Goal: Information Seeking & Learning: Learn about a topic

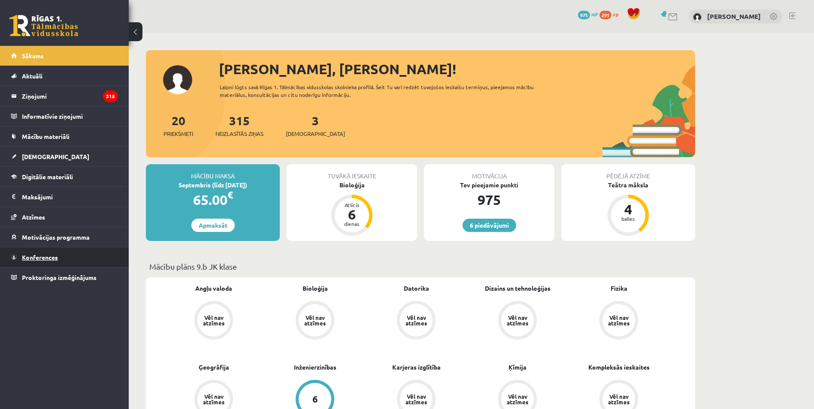
click at [56, 256] on span "Konferences" at bounding box center [40, 258] width 36 height 8
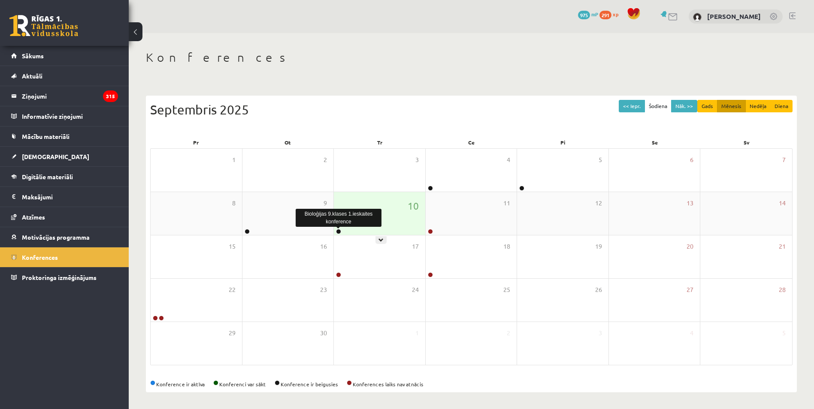
click at [339, 231] on link at bounding box center [338, 231] width 5 height 5
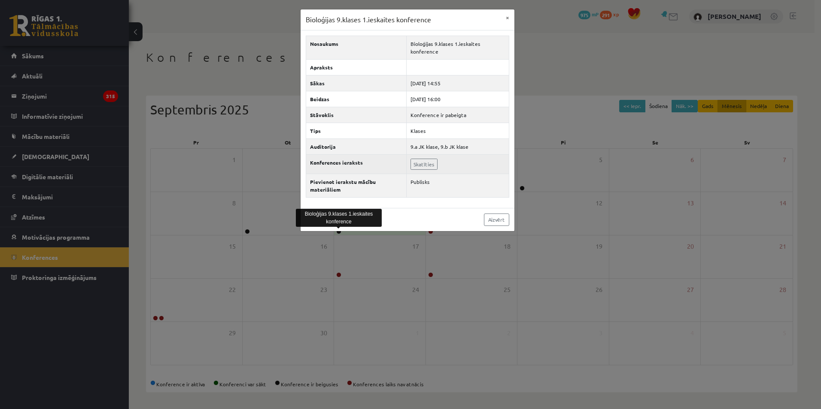
click at [470, 157] on td "Skatīties" at bounding box center [457, 163] width 102 height 19
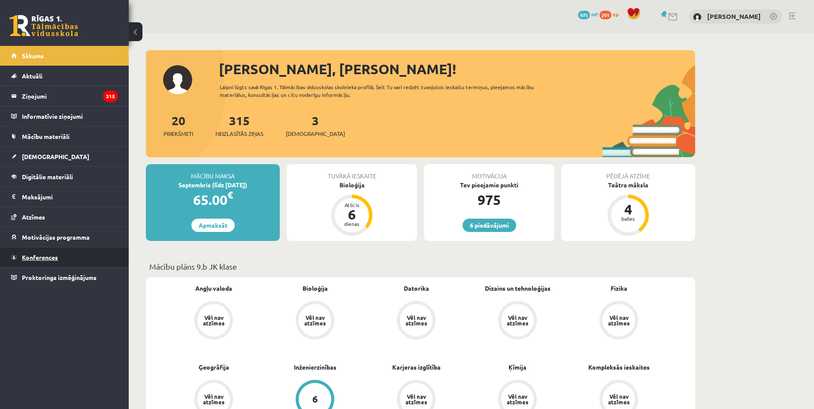
click at [44, 255] on span "Konferences" at bounding box center [40, 258] width 36 height 8
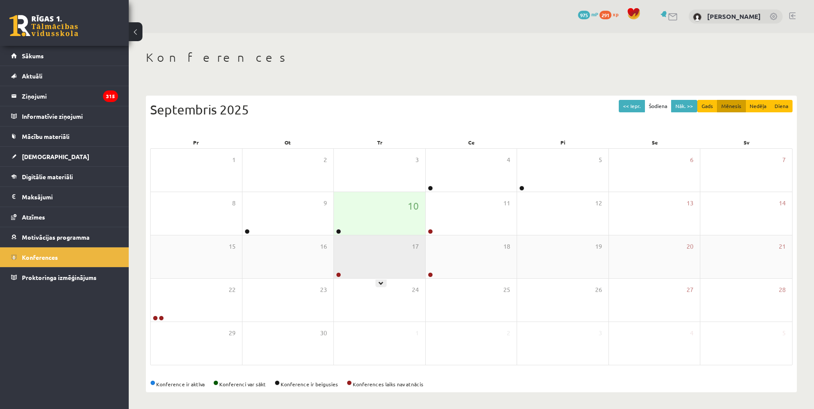
click at [336, 273] on div at bounding box center [338, 276] width 8 height 6
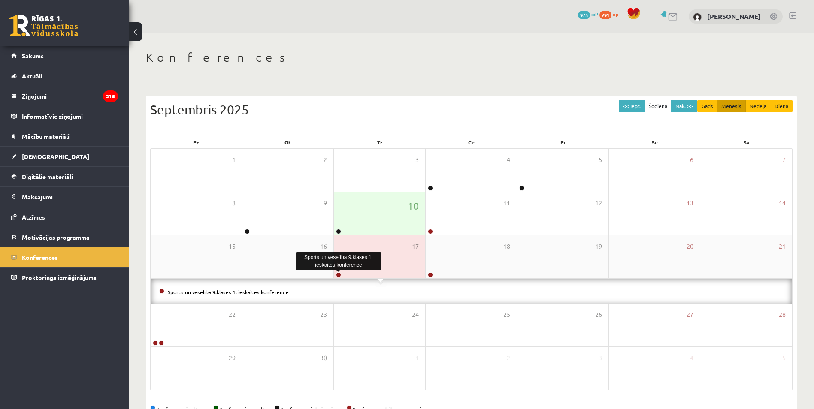
click at [336, 273] on link at bounding box center [338, 275] width 5 height 5
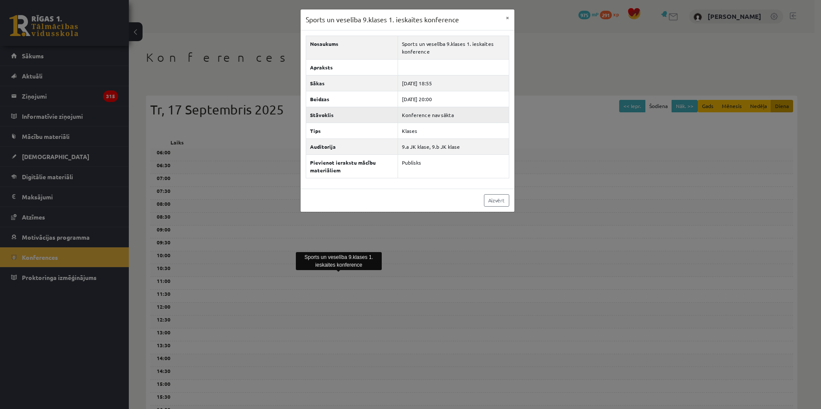
click at [448, 113] on td "Konference nav sākta" at bounding box center [453, 115] width 111 height 16
copy tbody "Konference nav sākta"
click at [548, 123] on div "Sports un veselība 9.klases 1. [DEMOGRAPHIC_DATA] konference × Nosaukums Sports…" at bounding box center [410, 204] width 821 height 409
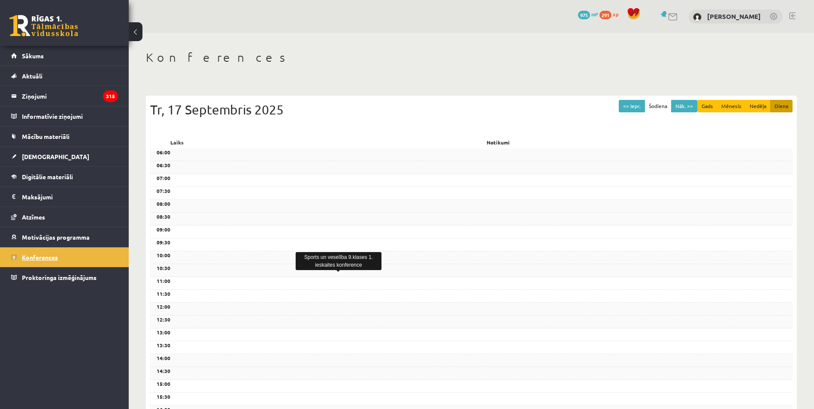
click at [82, 256] on link "Konferences" at bounding box center [64, 258] width 107 height 20
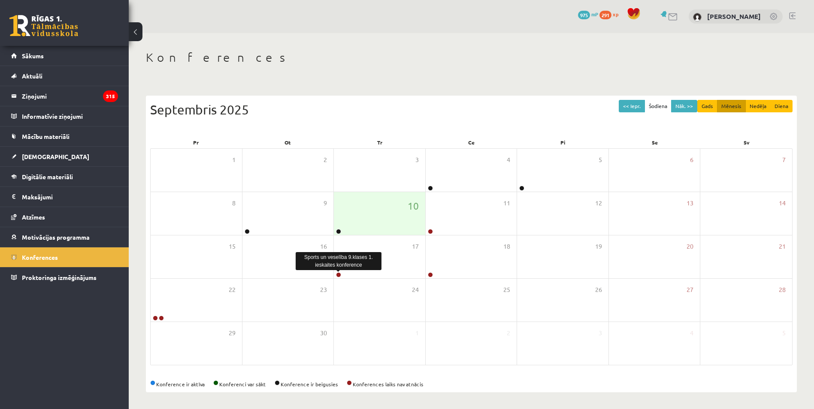
click at [730, 79] on div "Konferences << Iepr. Šodiena Nāk. >> Gads Mēnesis [PERSON_NAME] Septembris 2025…" at bounding box center [471, 221] width 685 height 377
click at [710, 107] on button "Gads" at bounding box center [707, 106] width 20 height 12
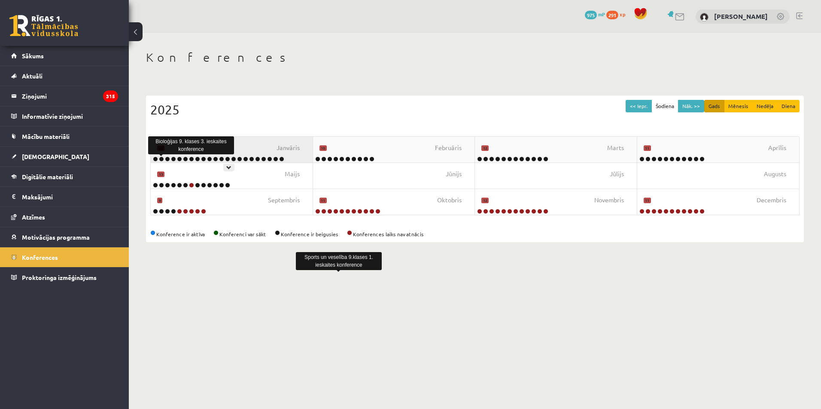
click at [161, 159] on link at bounding box center [161, 159] width 5 height 5
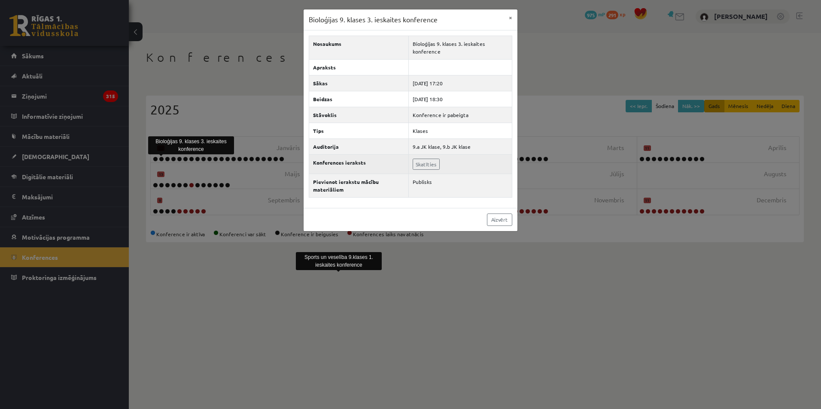
click at [434, 158] on td "Skatīties" at bounding box center [460, 163] width 103 height 19
click at [420, 163] on link "Skatīties" at bounding box center [425, 164] width 27 height 11
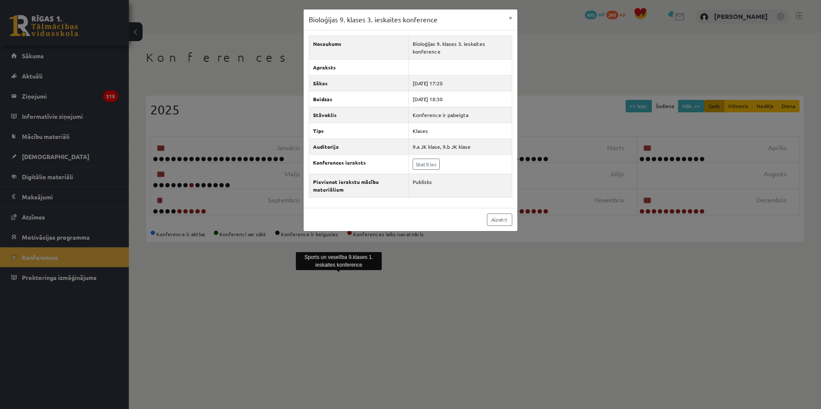
drag, startPoint x: 566, startPoint y: 173, endPoint x: 536, endPoint y: 168, distance: 30.3
click at [565, 173] on div "Bioloģijas 9. klases 3. ieskaites konference × Nosaukums Bioloģijas 9. klases 3…" at bounding box center [410, 204] width 821 height 409
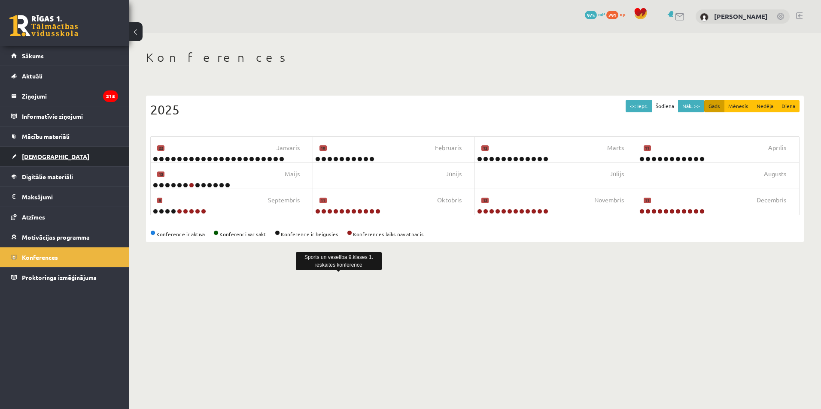
click at [44, 154] on span "[DEMOGRAPHIC_DATA]" at bounding box center [55, 157] width 67 height 8
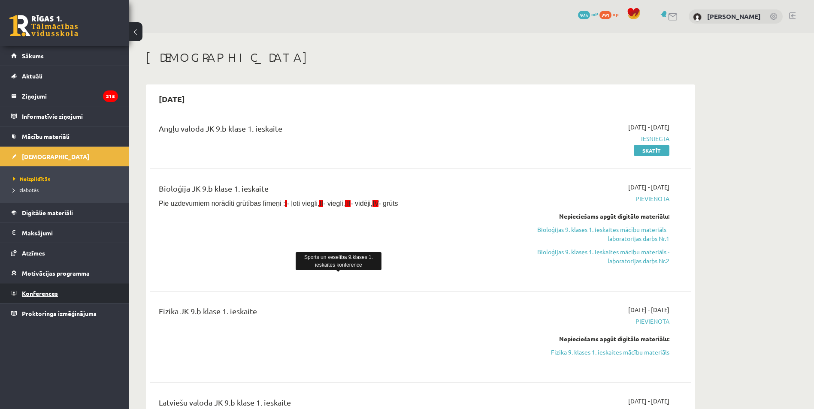
click at [49, 289] on link "Konferences" at bounding box center [64, 294] width 107 height 20
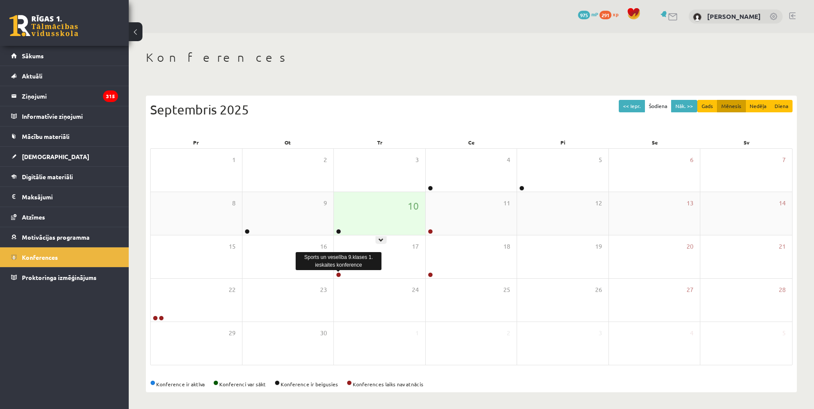
click at [337, 232] on link at bounding box center [338, 231] width 5 height 5
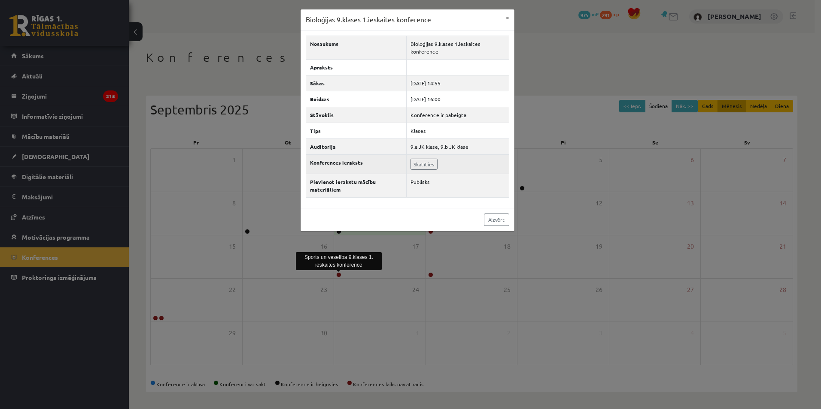
click at [437, 162] on td "Skatīties" at bounding box center [457, 163] width 102 height 19
click at [436, 168] on link "Skatīties" at bounding box center [423, 164] width 27 height 11
